Goal: Transaction & Acquisition: Purchase product/service

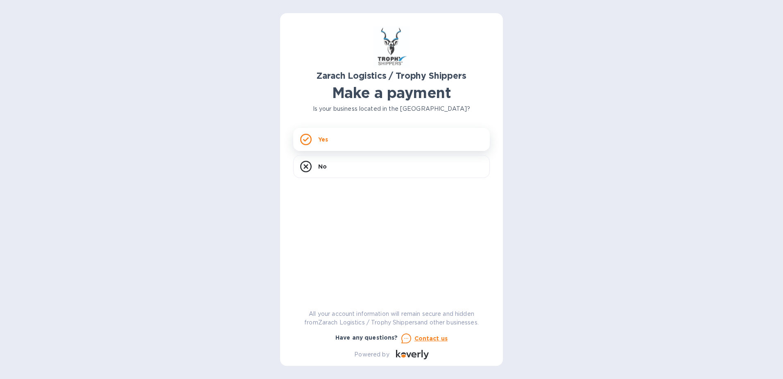
click at [322, 141] on p "Yes" at bounding box center [323, 139] width 10 height 8
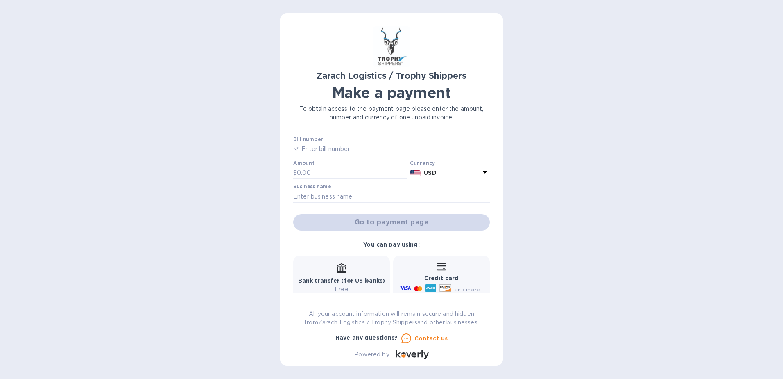
click at [299, 148] on p "№" at bounding box center [296, 149] width 7 height 9
drag, startPoint x: 351, startPoint y: 146, endPoint x: 292, endPoint y: 146, distance: 58.6
click at [292, 146] on div "Zarach Logistics / Trophy Shippers Make a payment To obtain access to the payme…" at bounding box center [391, 189] width 223 height 352
type input "B00172405"
click at [304, 172] on input "text" at bounding box center [352, 173] width 110 height 12
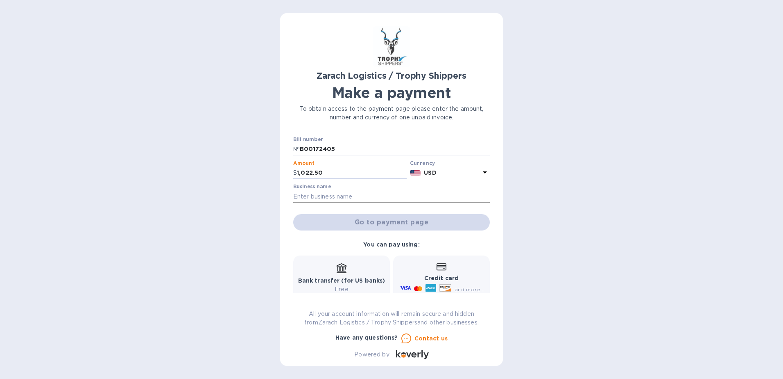
type input "1,022.50"
click at [300, 196] on input "text" at bounding box center [391, 196] width 197 height 12
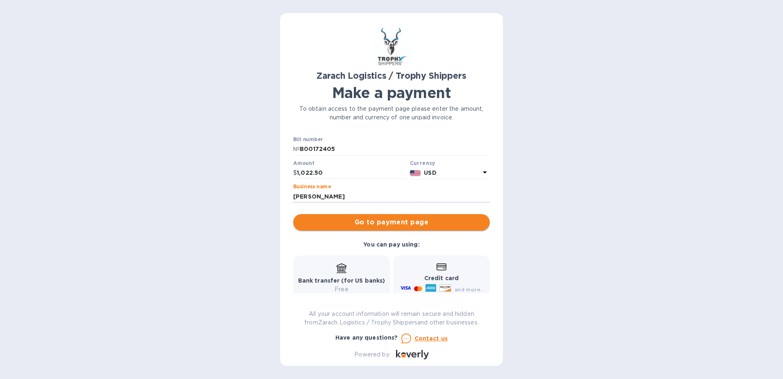
type input "Michael Wheeler"
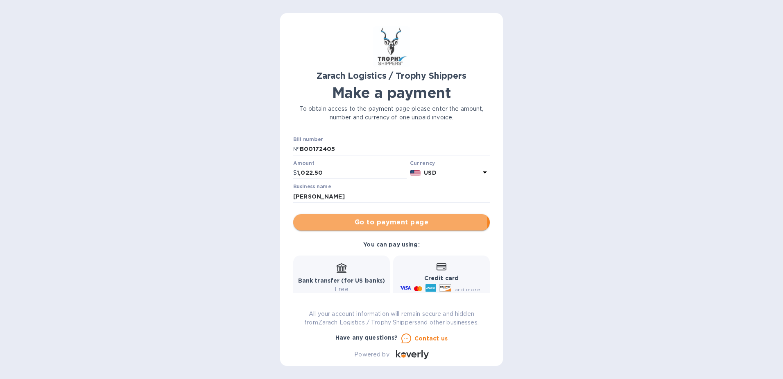
click at [388, 223] on span "Go to payment page" at bounding box center [392, 222] width 184 height 10
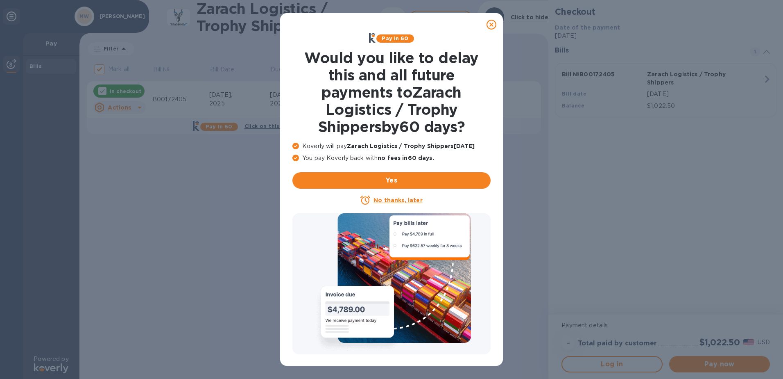
click at [495, 26] on icon at bounding box center [492, 25] width 10 height 10
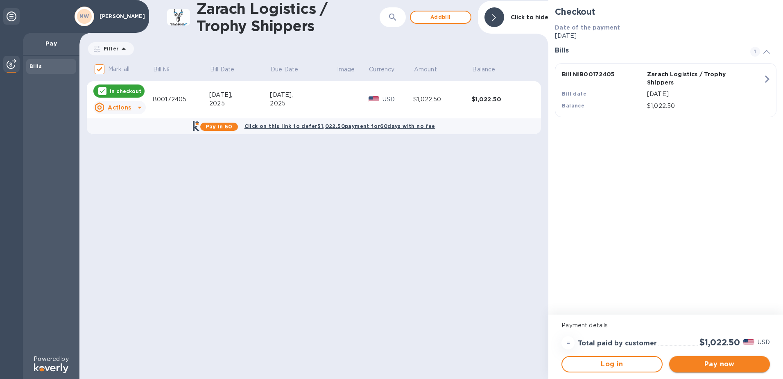
click at [719, 362] on span "Pay now" at bounding box center [720, 364] width 88 height 10
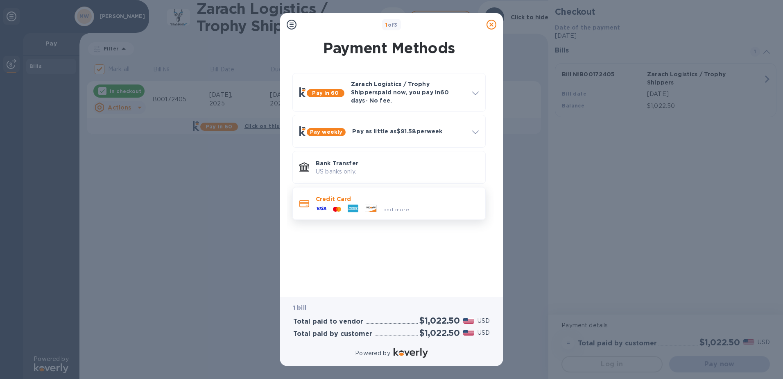
click at [321, 203] on icon at bounding box center [321, 208] width 11 height 11
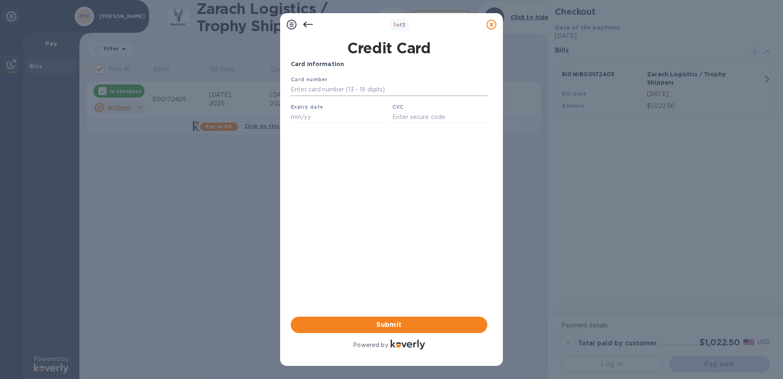
click at [299, 87] on input "text" at bounding box center [389, 90] width 197 height 12
type input "4147 4003 8482 6887"
click at [296, 120] on input "text" at bounding box center [338, 117] width 95 height 12
type input "03/28"
click at [403, 119] on input "text" at bounding box center [439, 117] width 95 height 12
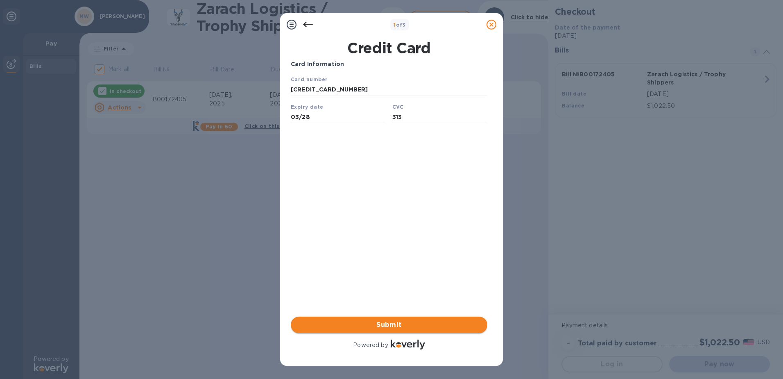
type input "313"
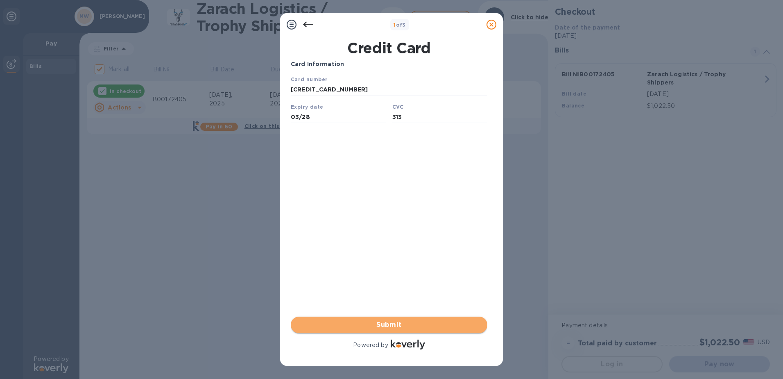
click at [388, 324] on span "Submit" at bounding box center [389, 325] width 184 height 10
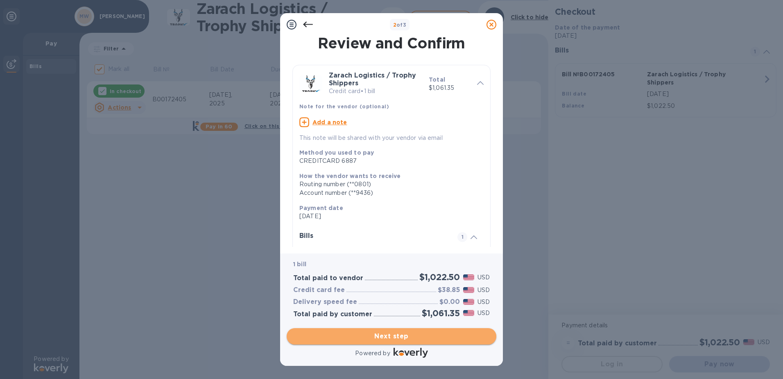
click at [397, 333] on span "Next step" at bounding box center [391, 336] width 197 height 10
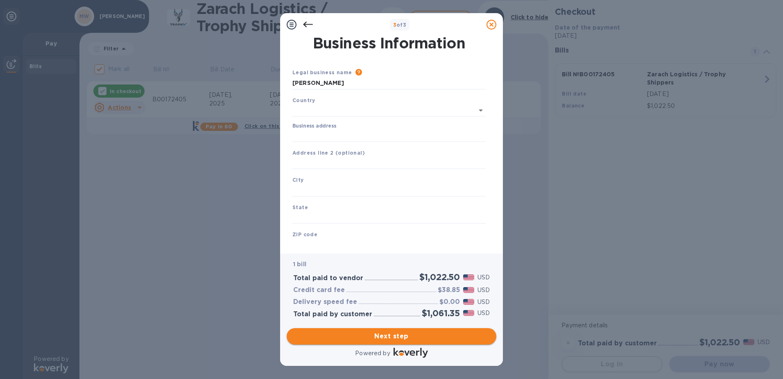
type input "United States"
click at [297, 134] on input "Business address" at bounding box center [388, 134] width 193 height 12
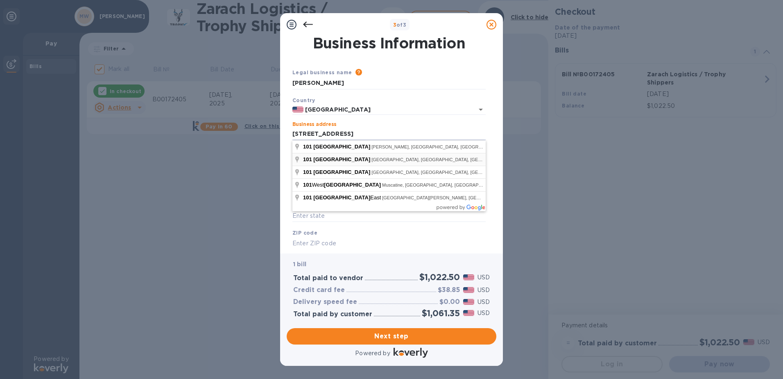
type input "101 5th Street"
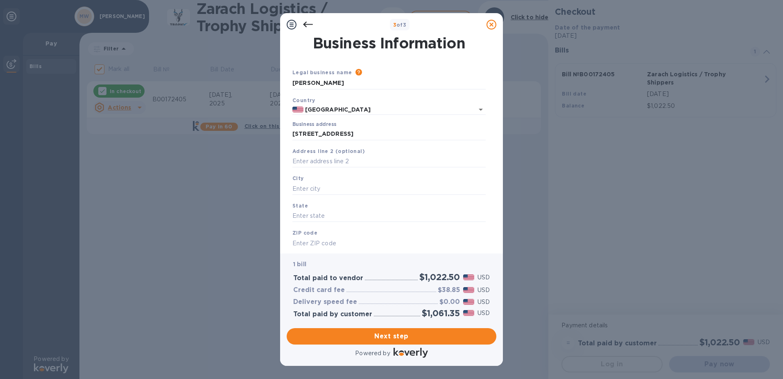
type input "West Point"
type input "IA"
type input "52656"
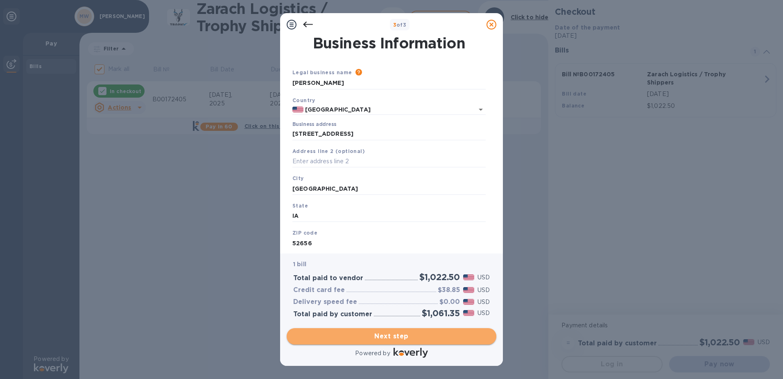
click at [412, 336] on span "Next step" at bounding box center [391, 336] width 197 height 10
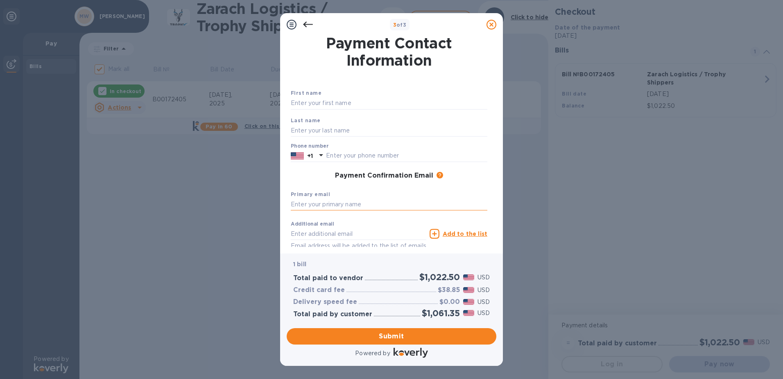
click at [320, 206] on input "text" at bounding box center [389, 204] width 197 height 12
type input "mjwheele@gmail.com"
type input "mike"
type input "wheeler"
type input "3194702324"
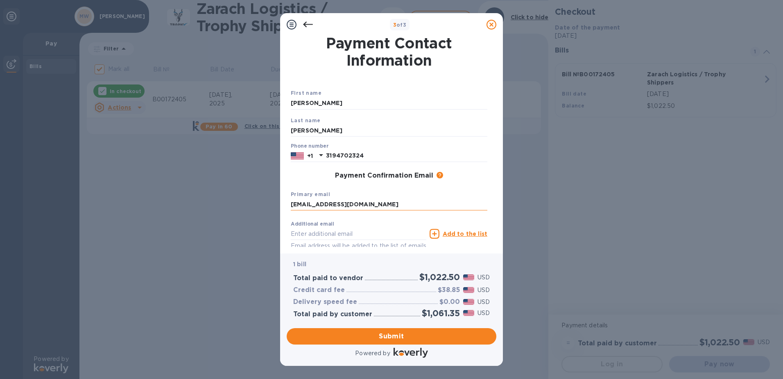
type input "mjwheele@gmail.com"
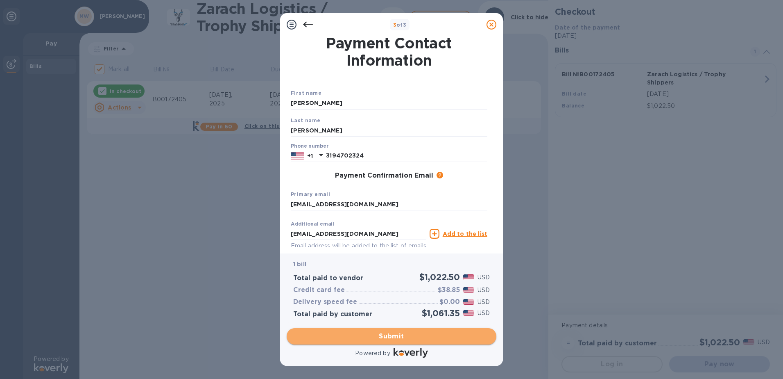
click at [396, 334] on span "Submit" at bounding box center [391, 336] width 197 height 10
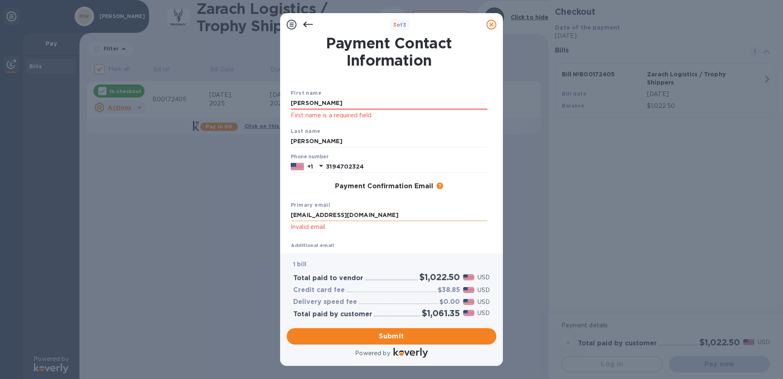
drag, startPoint x: 356, startPoint y: 215, endPoint x: 328, endPoint y: 215, distance: 28.7
click at [328, 215] on input "mjwheele@gmail.com" at bounding box center [389, 215] width 197 height 12
drag, startPoint x: 366, startPoint y: 216, endPoint x: 372, endPoint y: 215, distance: 6.6
click at [366, 216] on input "mjwheele@gmail.com" at bounding box center [389, 215] width 197 height 12
drag, startPoint x: 364, startPoint y: 215, endPoint x: 287, endPoint y: 213, distance: 77.1
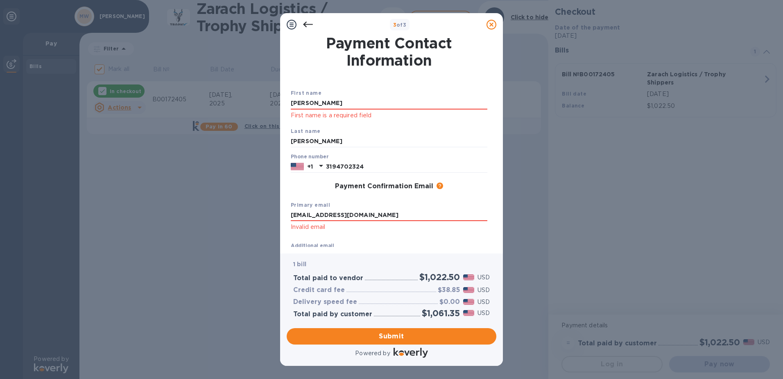
click at [287, 213] on div "Payment Contact Information First name mike First name is a required field Last…" at bounding box center [392, 141] width 210 height 211
drag, startPoint x: 363, startPoint y: 214, endPoint x: 381, endPoint y: 214, distance: 18.0
click at [381, 214] on input "mjwheele@gmail,com" at bounding box center [389, 215] width 197 height 12
type input "mjwheele@gmail.com"
click at [408, 337] on span "Submit" at bounding box center [391, 336] width 197 height 10
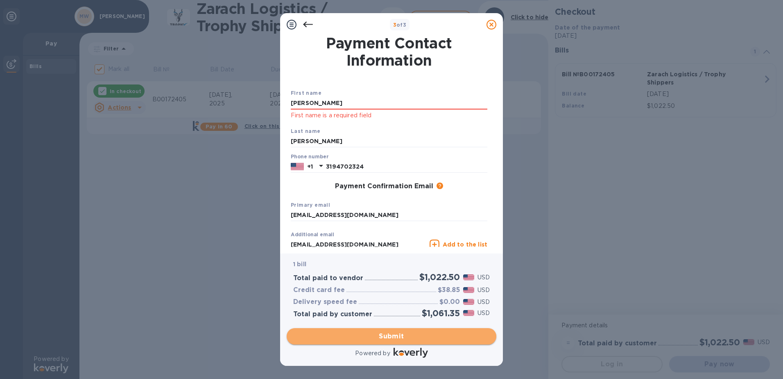
click at [408, 337] on span "Submit" at bounding box center [391, 336] width 197 height 10
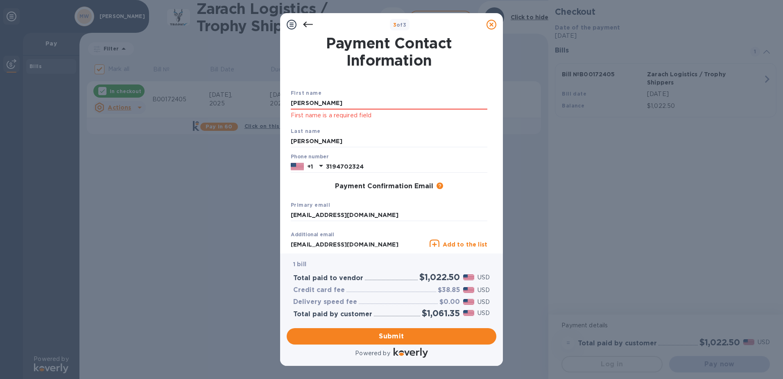
drag, startPoint x: 308, startPoint y: 103, endPoint x: 288, endPoint y: 104, distance: 20.1
click at [288, 104] on div "Payment Contact Information First name mike First name is a required field Last…" at bounding box center [392, 141] width 210 height 211
click at [310, 106] on input "mike" at bounding box center [389, 103] width 197 height 12
type input "m"
type input "Michael"
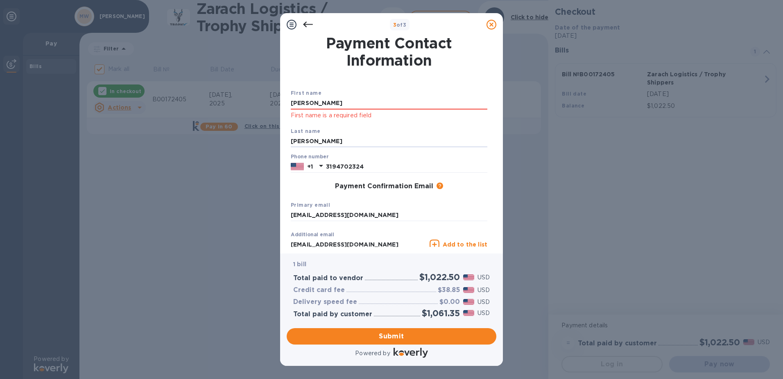
drag, startPoint x: 318, startPoint y: 142, endPoint x: 287, endPoint y: 138, distance: 30.9
click at [287, 138] on div "Payment Contact Information First name Michael First name is a required field L…" at bounding box center [392, 141] width 210 height 211
type input "Wheeler"
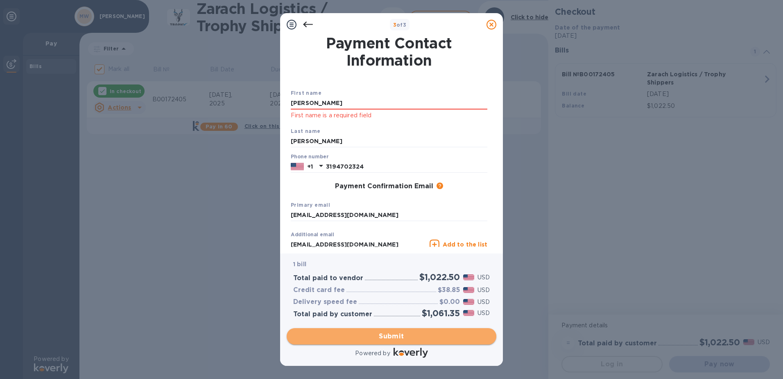
click at [413, 336] on span "Submit" at bounding box center [391, 336] width 197 height 10
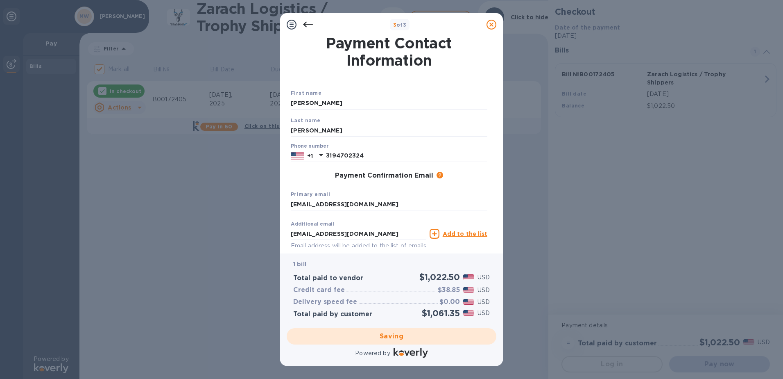
checkbox input "false"
